Goal: Information Seeking & Learning: Find specific fact

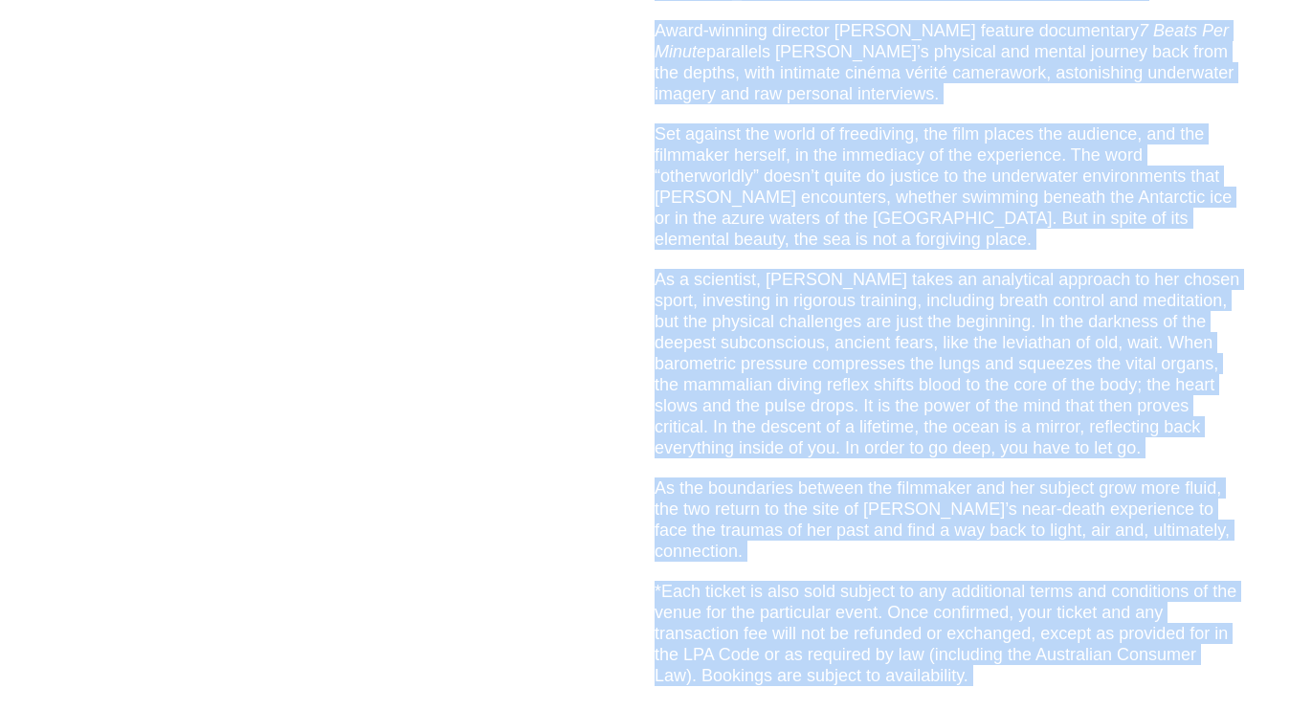
scroll to position [1348, 0]
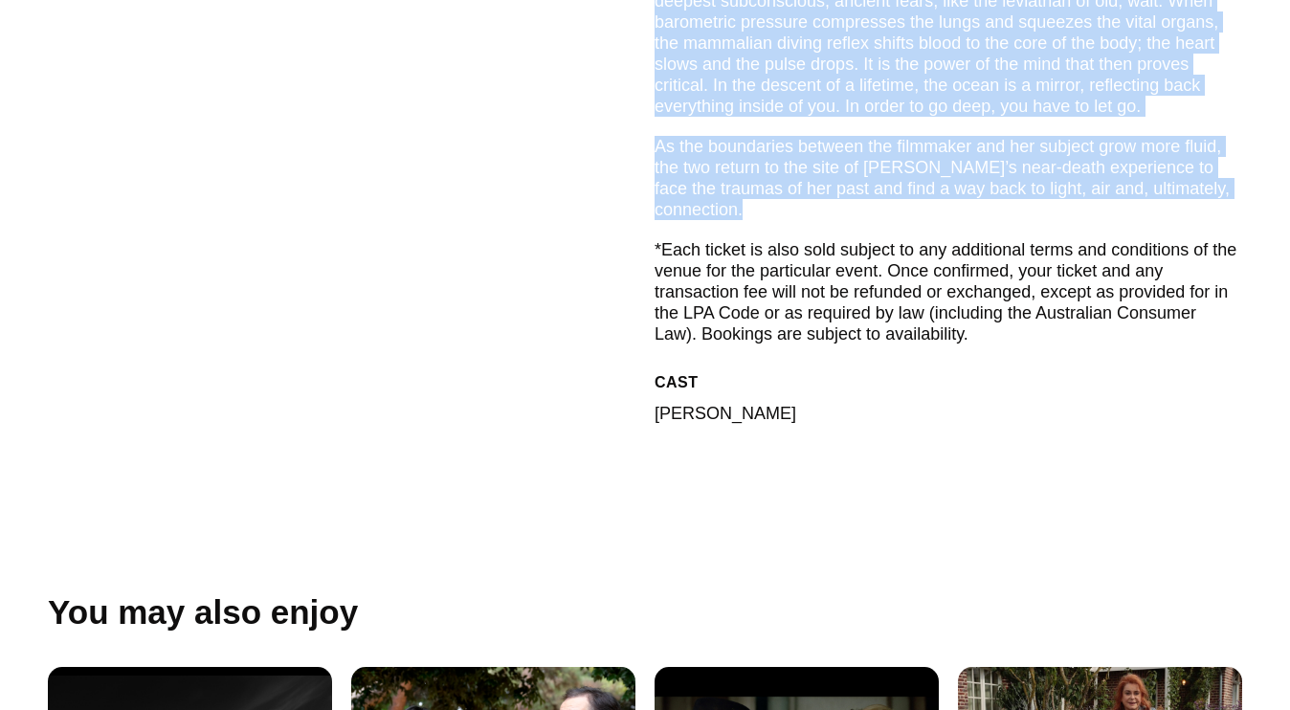
drag, startPoint x: 656, startPoint y: 141, endPoint x: 901, endPoint y: 198, distance: 251.6
copy div "Lo ips dolor si ametconsect adipiscing, Elitse Do (Ei Tempor) in u laboreetd ma…"
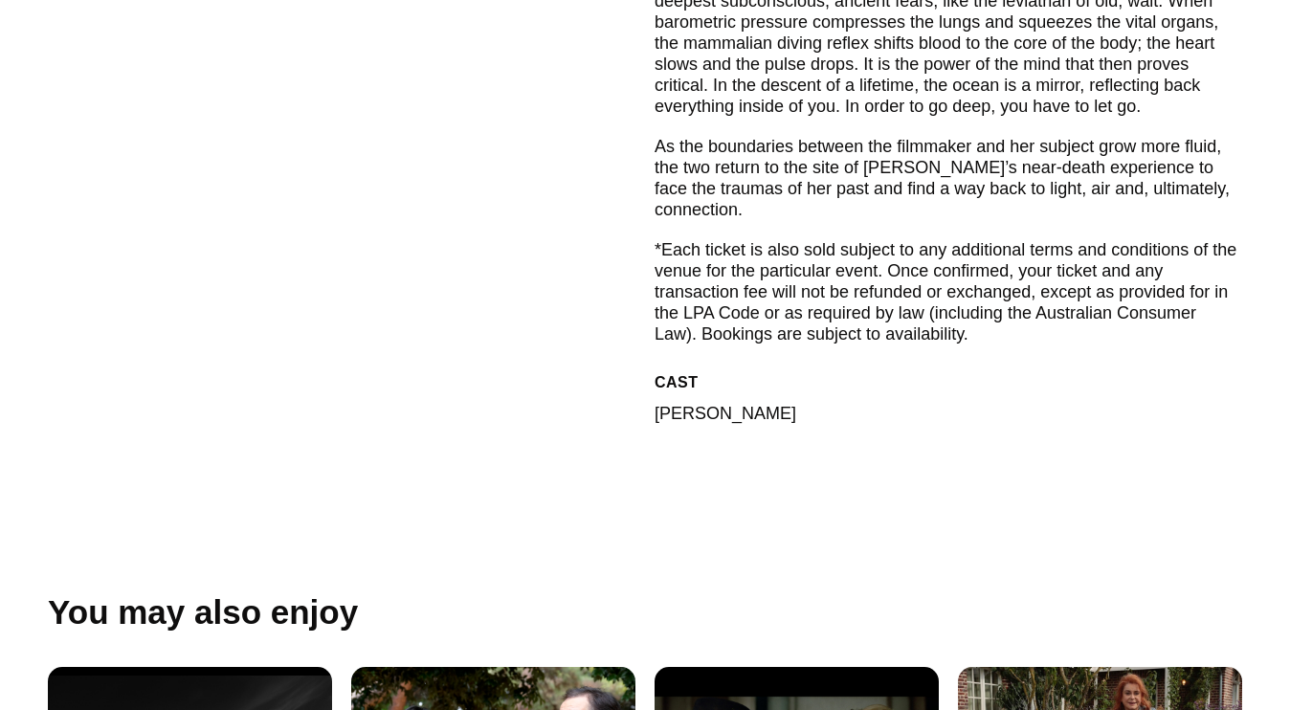
drag, startPoint x: 735, startPoint y: 399, endPoint x: 655, endPoint y: 397, distance: 79.4
click at [655, 403] on div "[PERSON_NAME]" at bounding box center [947, 418] width 587 height 30
drag, startPoint x: 736, startPoint y: 389, endPoint x: 657, endPoint y: 390, distance: 78.5
click at [657, 403] on div "[PERSON_NAME]" at bounding box center [947, 418] width 587 height 30
copy p "[PERSON_NAME]"
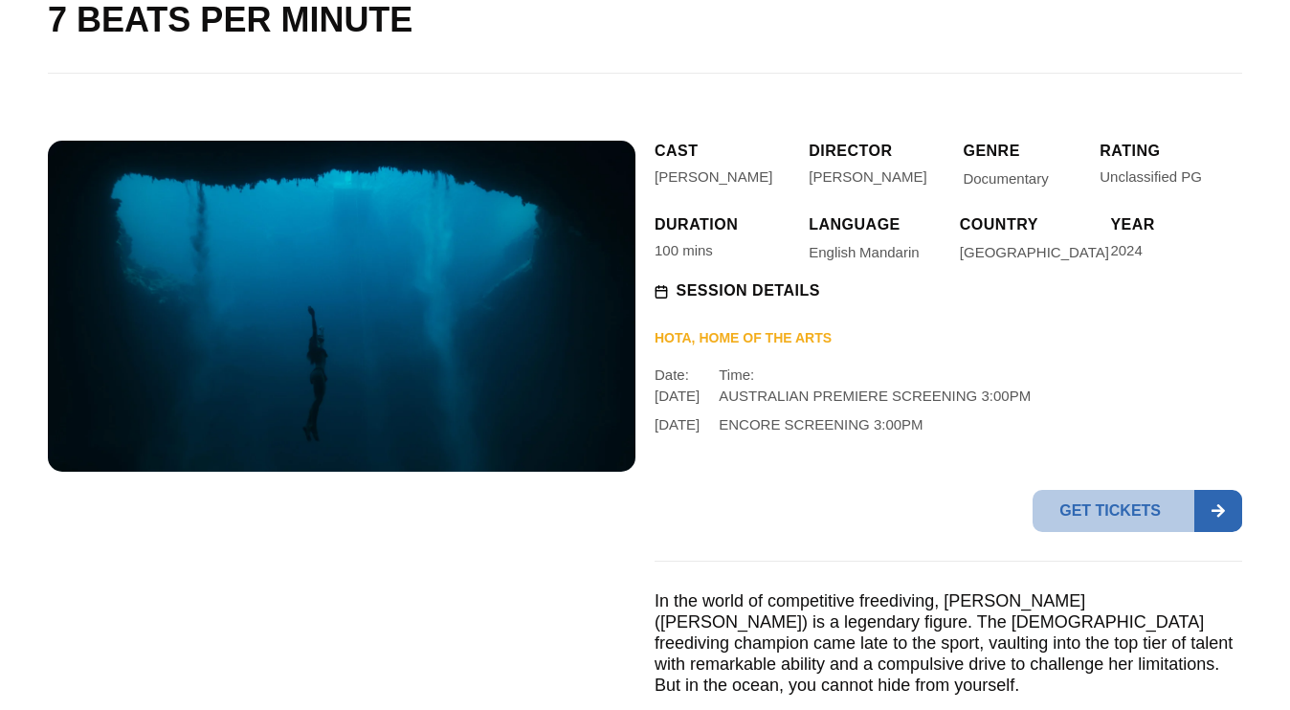
scroll to position [239, 0]
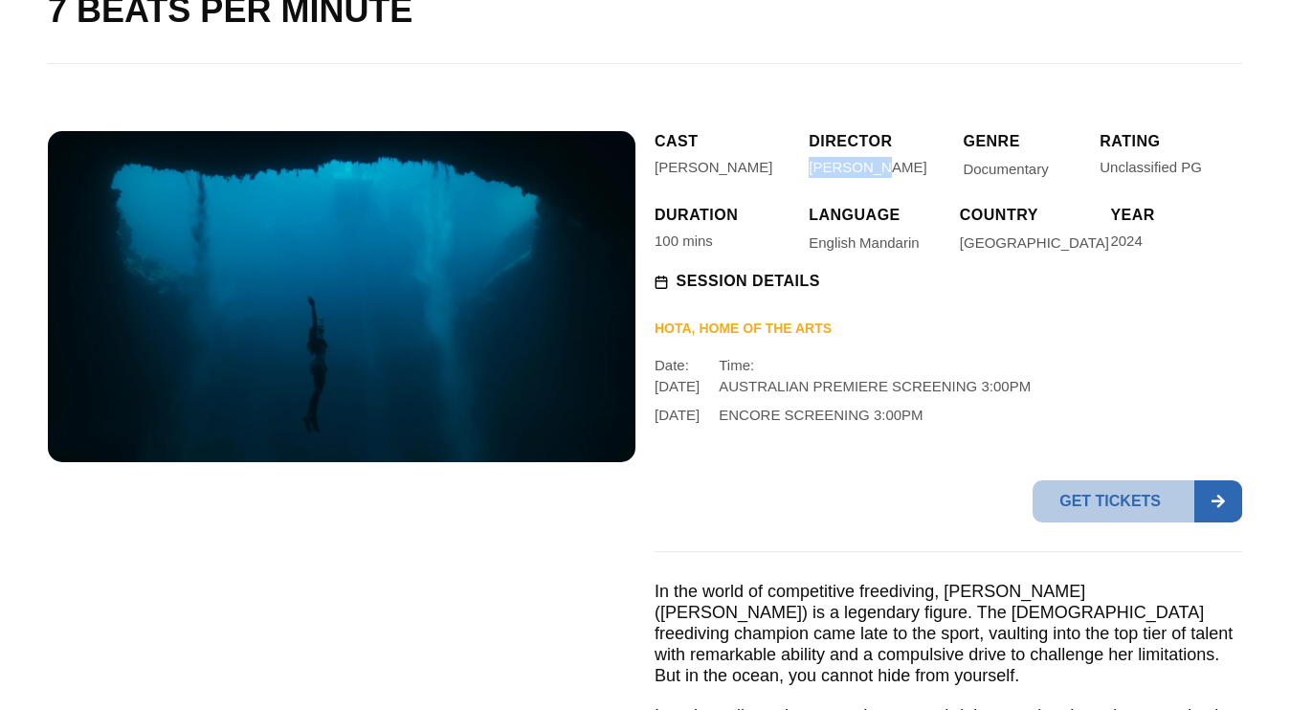
drag, startPoint x: 883, startPoint y: 170, endPoint x: 811, endPoint y: 169, distance: 71.8
click at [811, 169] on div "[PERSON_NAME]" at bounding box center [875, 167] width 135 height 21
copy div "[PERSON_NAME]"
